Goal: Information Seeking & Learning: Learn about a topic

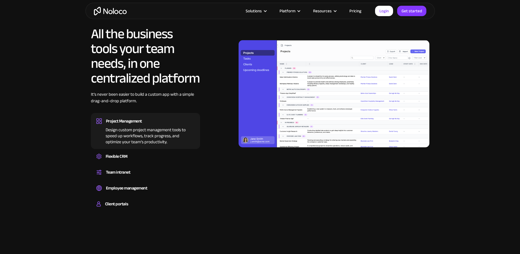
scroll to position [573, 0]
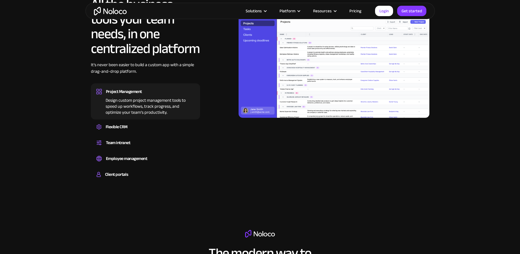
click at [355, 11] on link "Pricing" at bounding box center [356, 10] width 26 height 7
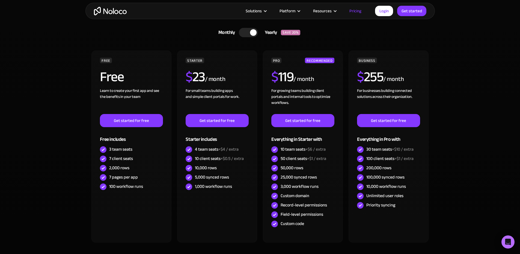
click at [254, 29] on div at bounding box center [253, 32] width 7 height 7
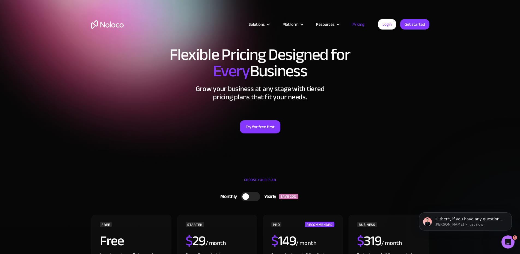
click at [126, 19] on div "Solutions Use Cases Business Types Project Management Keep track of customers, …" at bounding box center [259, 30] width 349 height 32
click at [127, 23] on article "Solutions Use Cases Business Types Project Management Keep track of customers, …" at bounding box center [251, 24] width 254 height 7
drag, startPoint x: 129, startPoint y: 26, endPoint x: 102, endPoint y: 26, distance: 26.5
click at [102, 26] on div "Solutions Use Cases Business Types Project Management Keep track of customers, …" at bounding box center [259, 30] width 349 height 32
click at [102, 26] on img "home" at bounding box center [107, 24] width 33 height 8
